Goal: Information Seeking & Learning: Learn about a topic

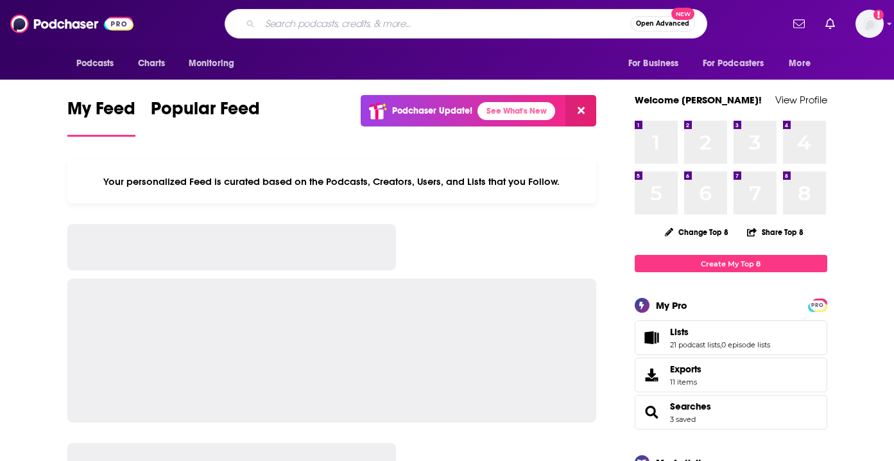
click at [343, 30] on input "Search podcasts, credits, & more..." at bounding box center [445, 23] width 370 height 21
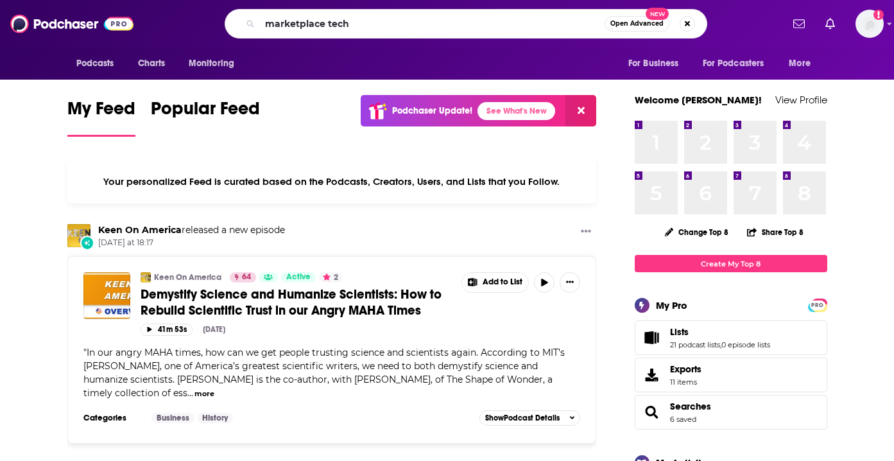
type input "marketplace tech"
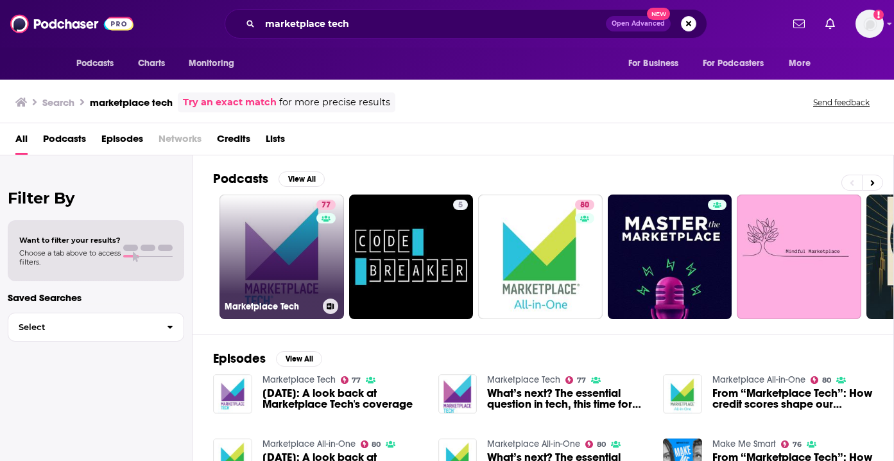
click at [306, 234] on link "77 Marketplace Tech" at bounding box center [282, 256] width 125 height 125
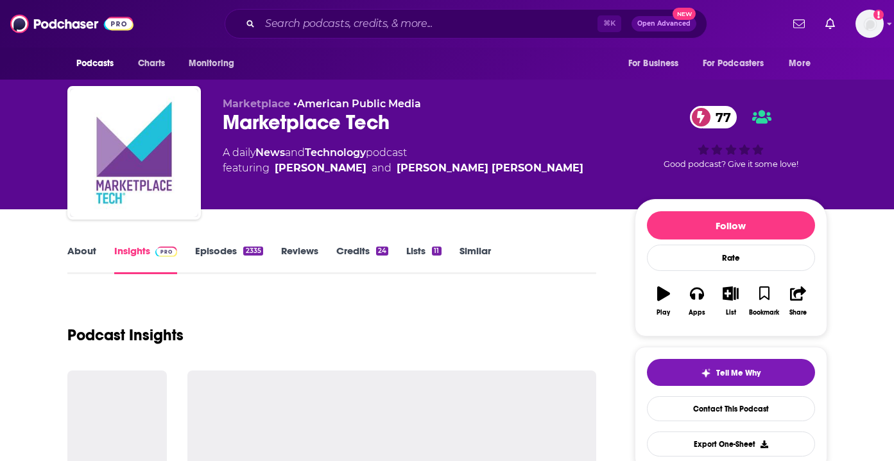
scroll to position [159, 0]
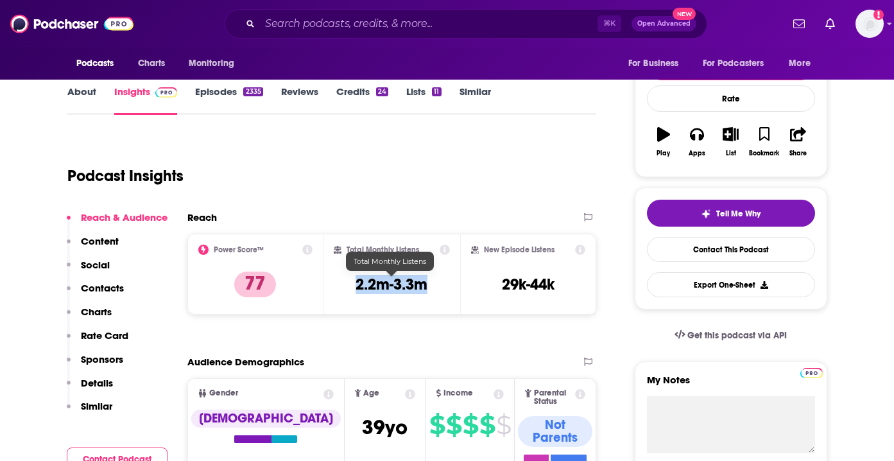
drag, startPoint x: 429, startPoint y: 289, endPoint x: 356, endPoint y: 288, distance: 72.5
click at [356, 288] on div "Total Monthly Listens 2.2m-3.3m" at bounding box center [392, 274] width 116 height 59
copy h3 "2.2m-3.3m"
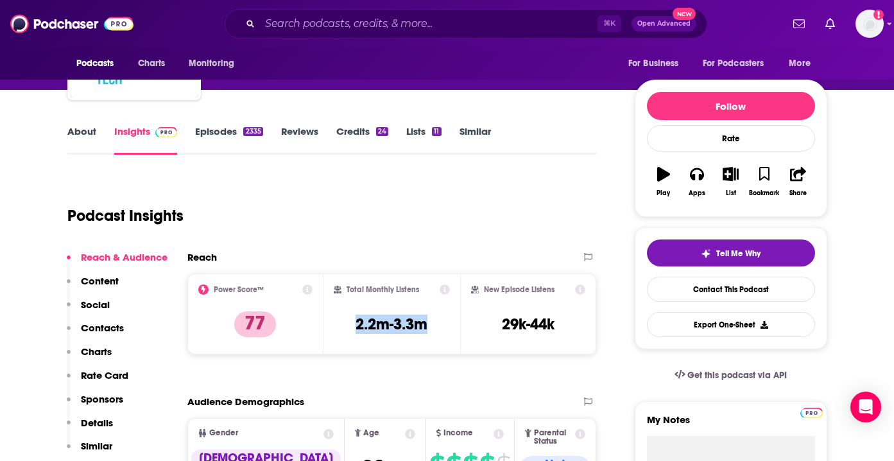
scroll to position [108, 0]
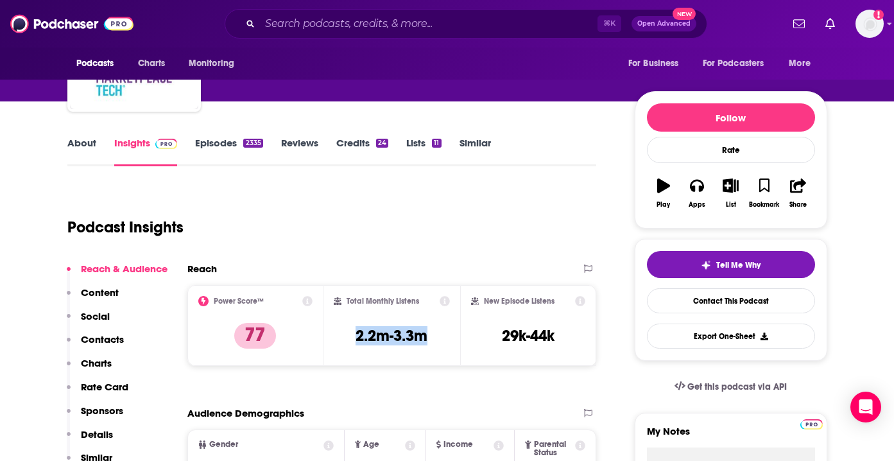
click at [82, 142] on link "About" at bounding box center [81, 152] width 29 height 30
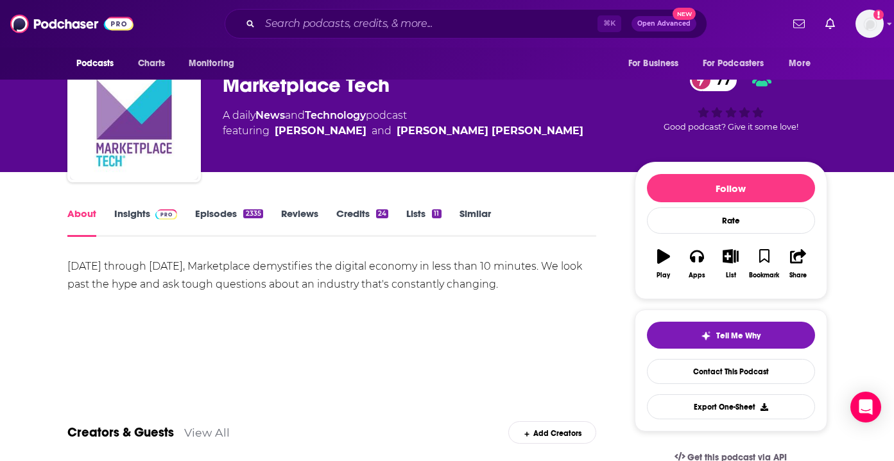
scroll to position [45, 0]
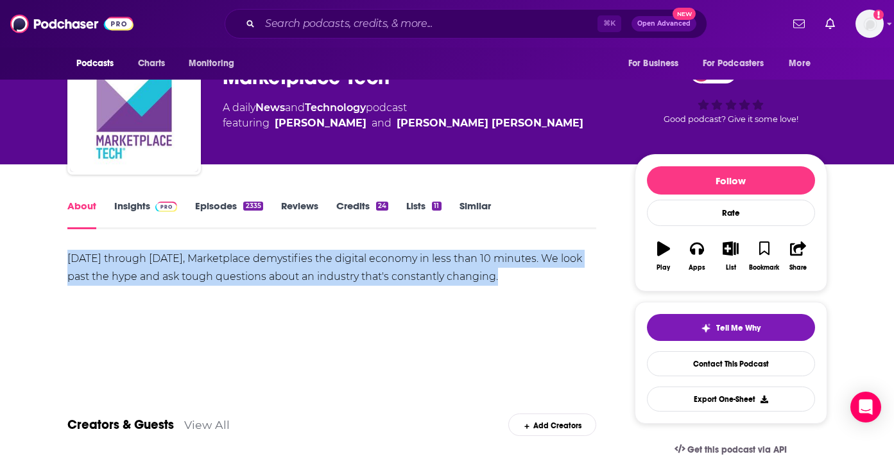
drag, startPoint x: 517, startPoint y: 282, endPoint x: 21, endPoint y: 252, distance: 497.7
copy div "[DATE] through [DATE], Marketplace demystifies the digital economy in less than…"
